Goal: Task Accomplishment & Management: Manage account settings

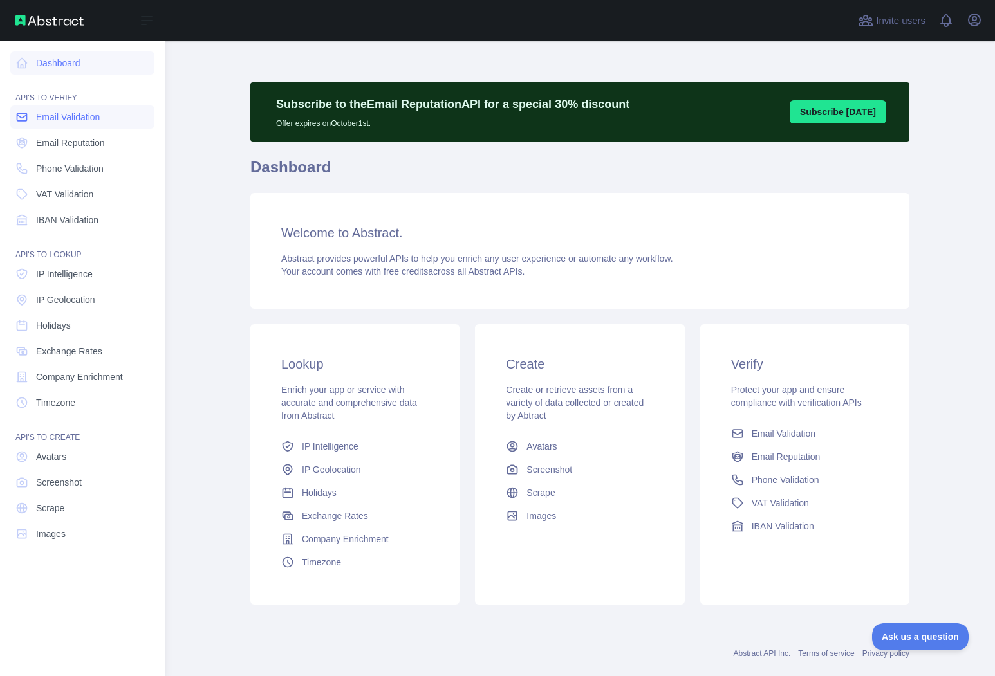
click at [35, 120] on link "Email Validation" at bounding box center [82, 117] width 144 height 23
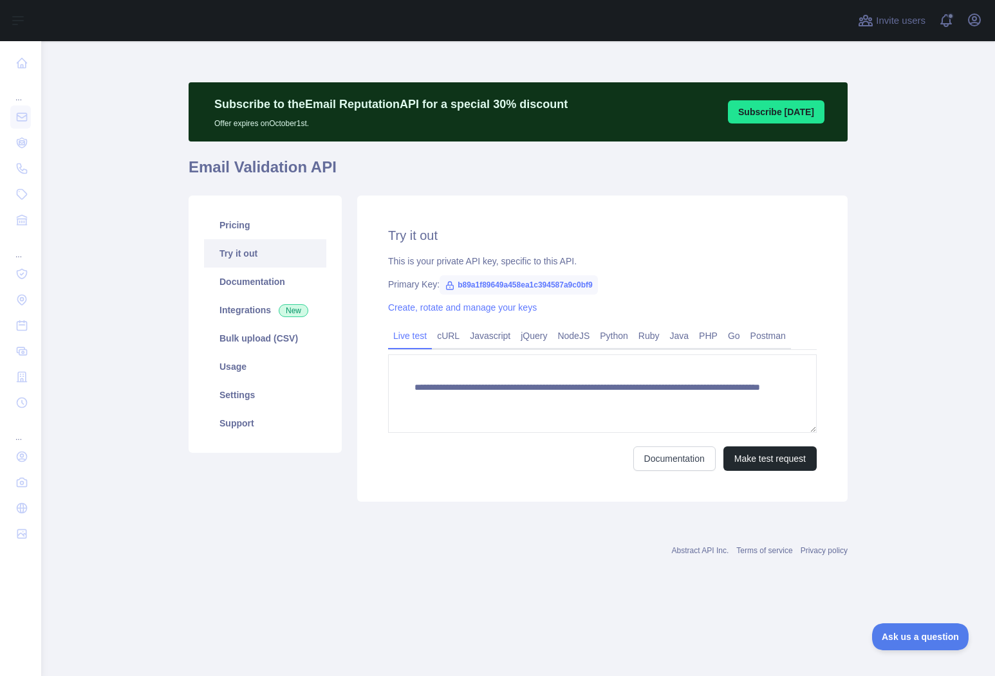
click at [982, 10] on div "Open user menu" at bounding box center [974, 21] width 21 height 23
click at [979, 23] on icon "button" at bounding box center [975, 20] width 12 height 12
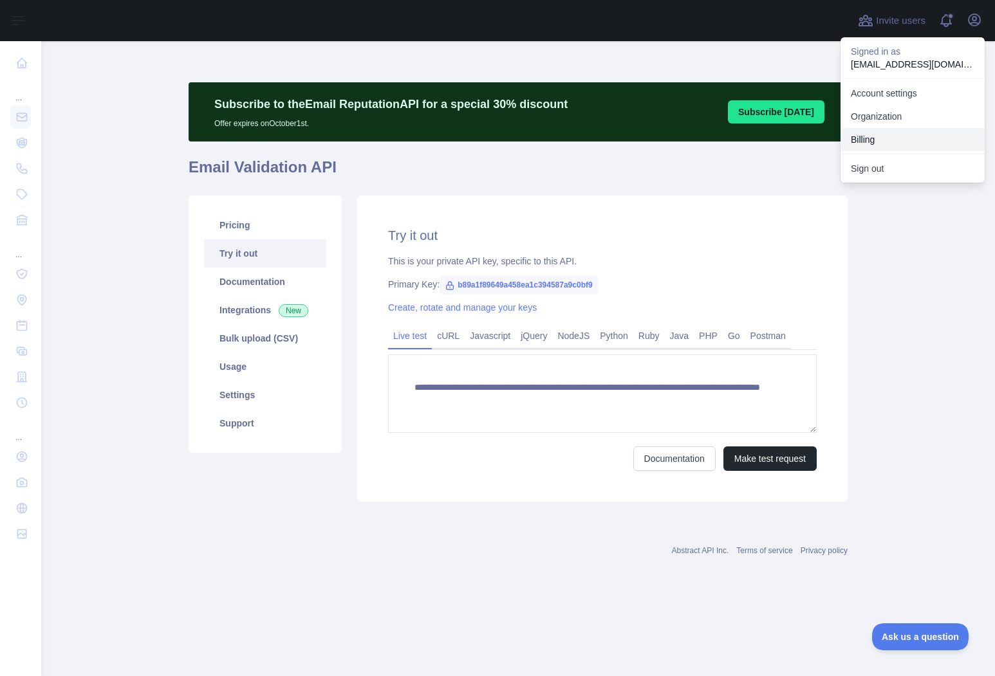
click at [890, 136] on button "Billing" at bounding box center [913, 139] width 144 height 23
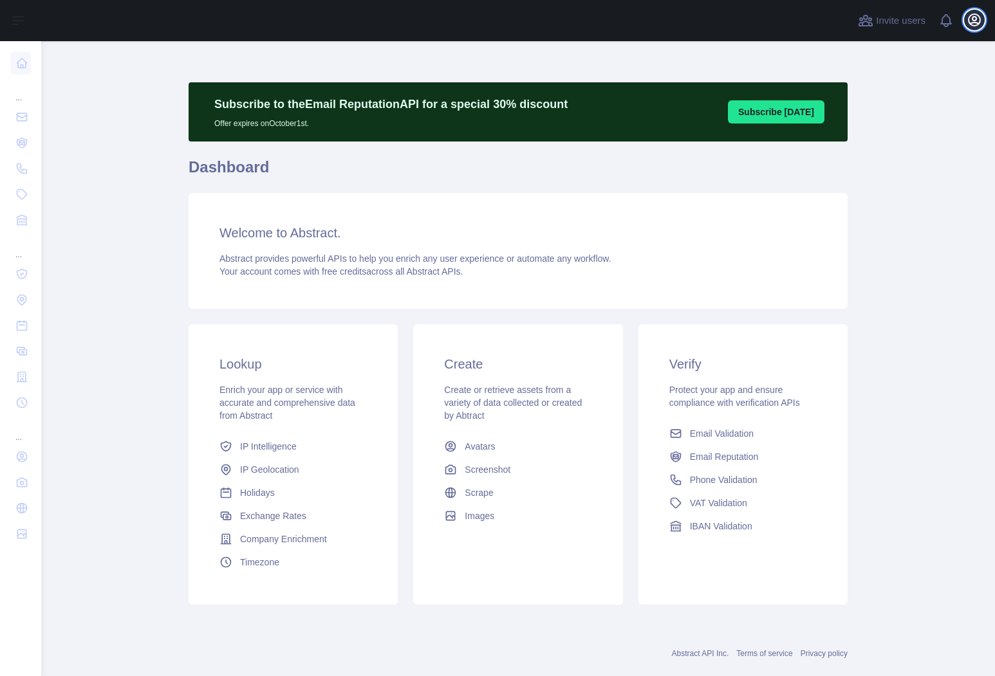
click at [978, 19] on icon "button" at bounding box center [974, 19] width 15 height 15
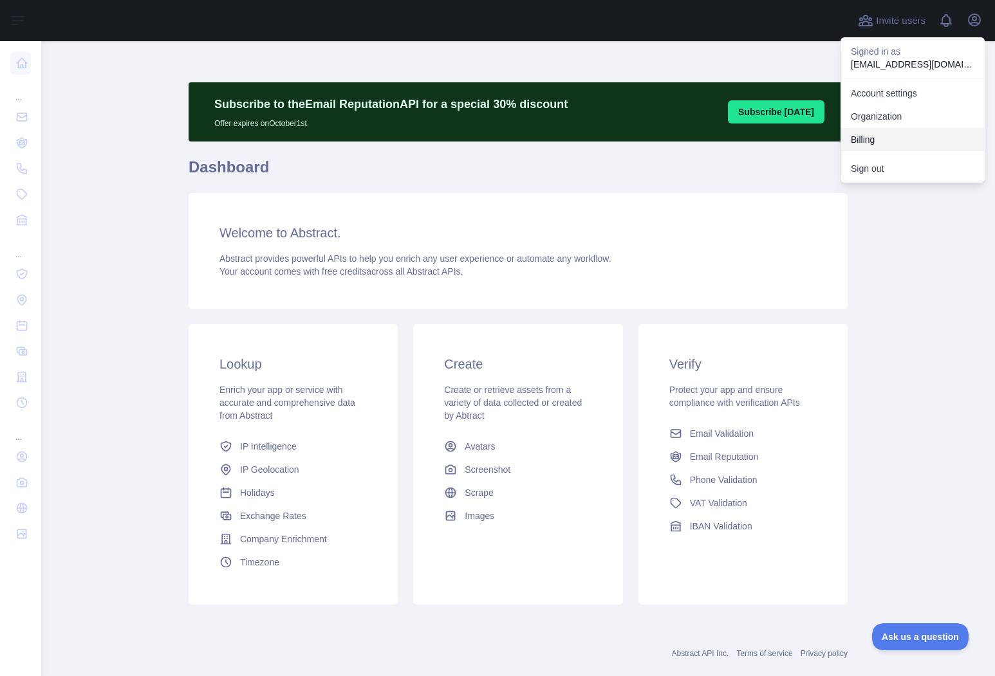
click at [889, 135] on button "Billing" at bounding box center [913, 139] width 144 height 23
